Goal: Find specific page/section: Find specific page/section

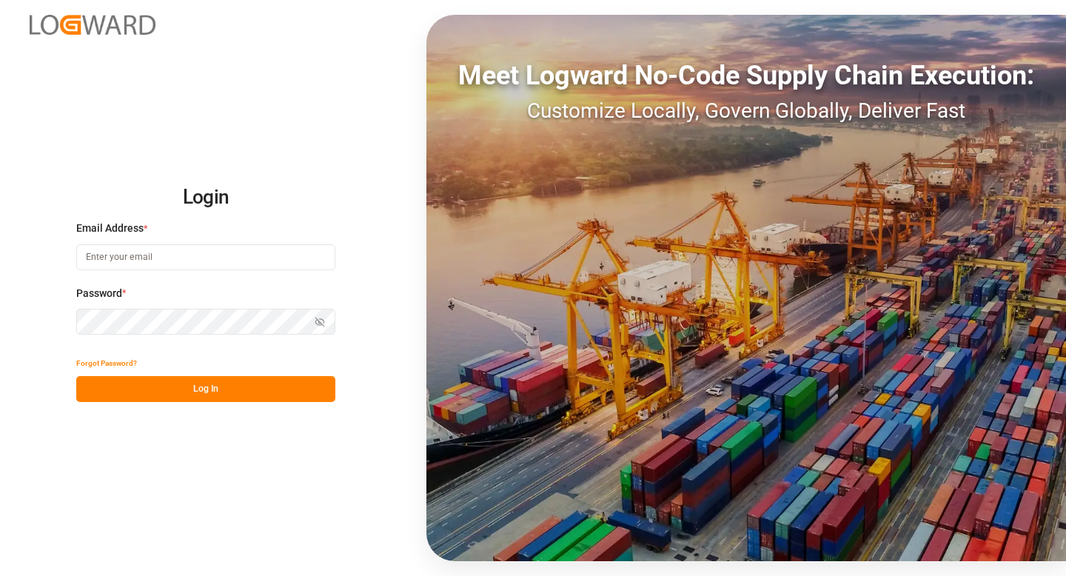
click at [194, 264] on input at bounding box center [205, 257] width 259 height 26
type input "[EMAIL_ADDRESS][DOMAIN_NAME]"
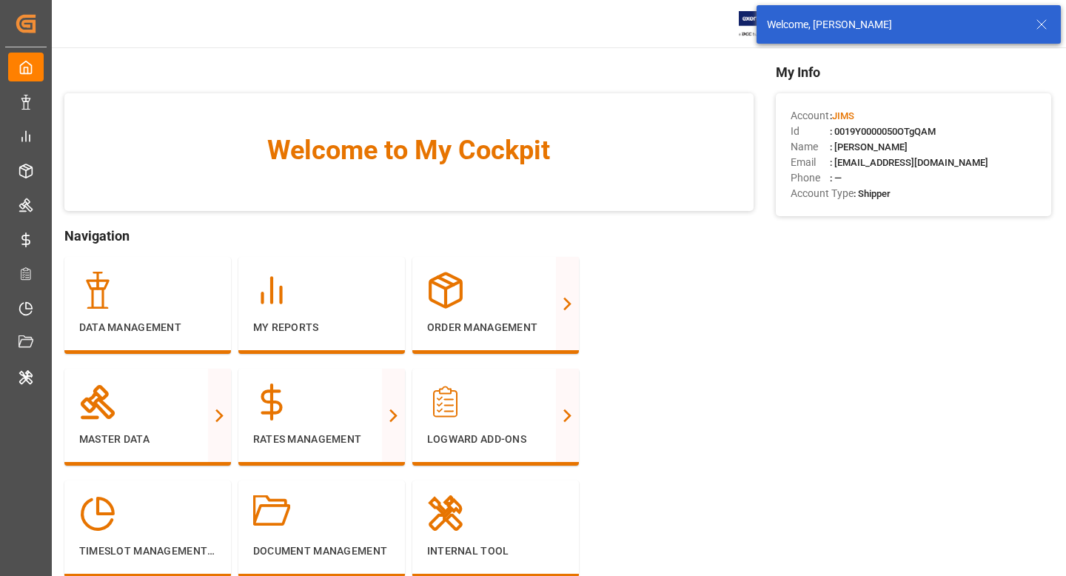
click at [1041, 27] on icon at bounding box center [1042, 25] width 18 height 18
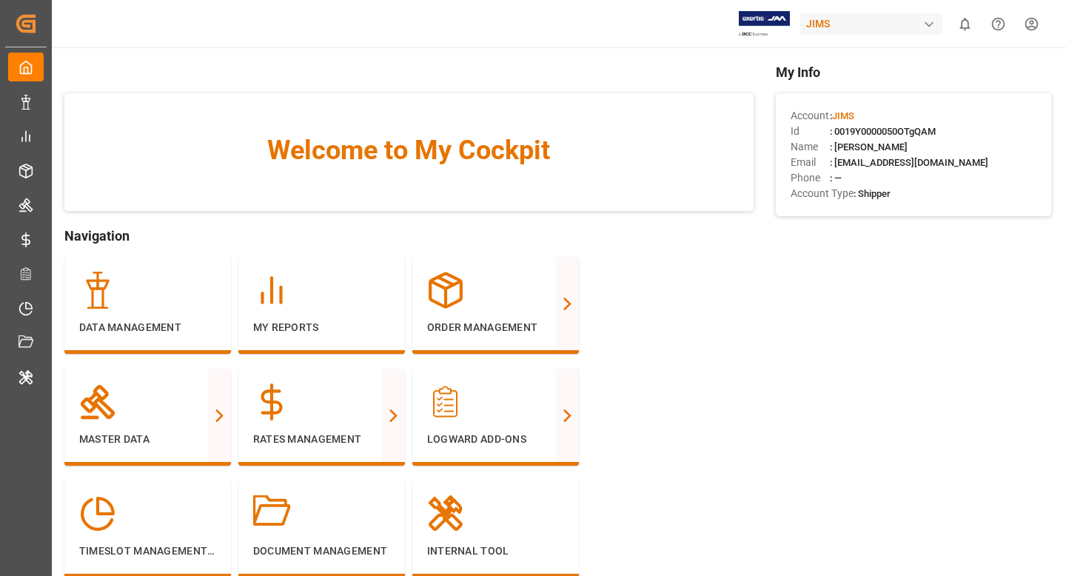
click at [835, 33] on div "JIMS" at bounding box center [871, 23] width 142 height 21
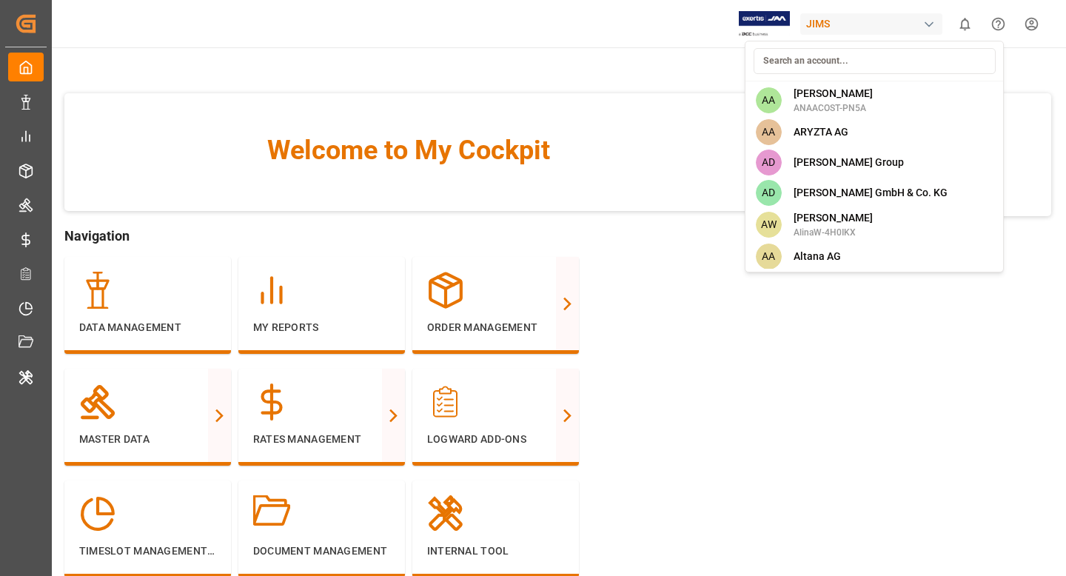
click at [788, 64] on input at bounding box center [875, 61] width 242 height 26
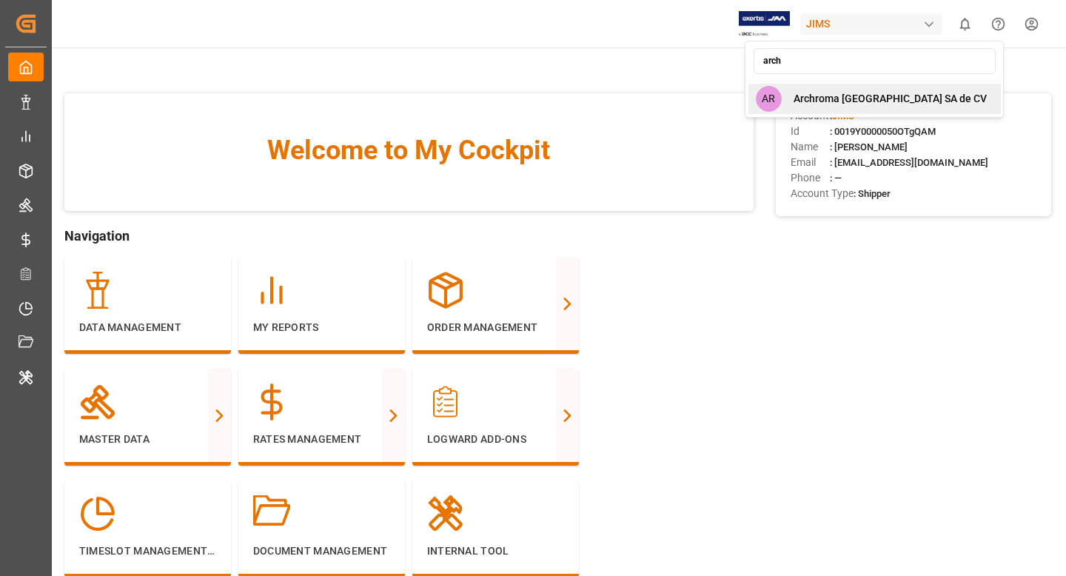
type input "arch"
click at [791, 90] on div "AR Archroma [GEOGRAPHIC_DATA] SA de CV" at bounding box center [874, 99] width 252 height 30
